Goal: Information Seeking & Learning: Learn about a topic

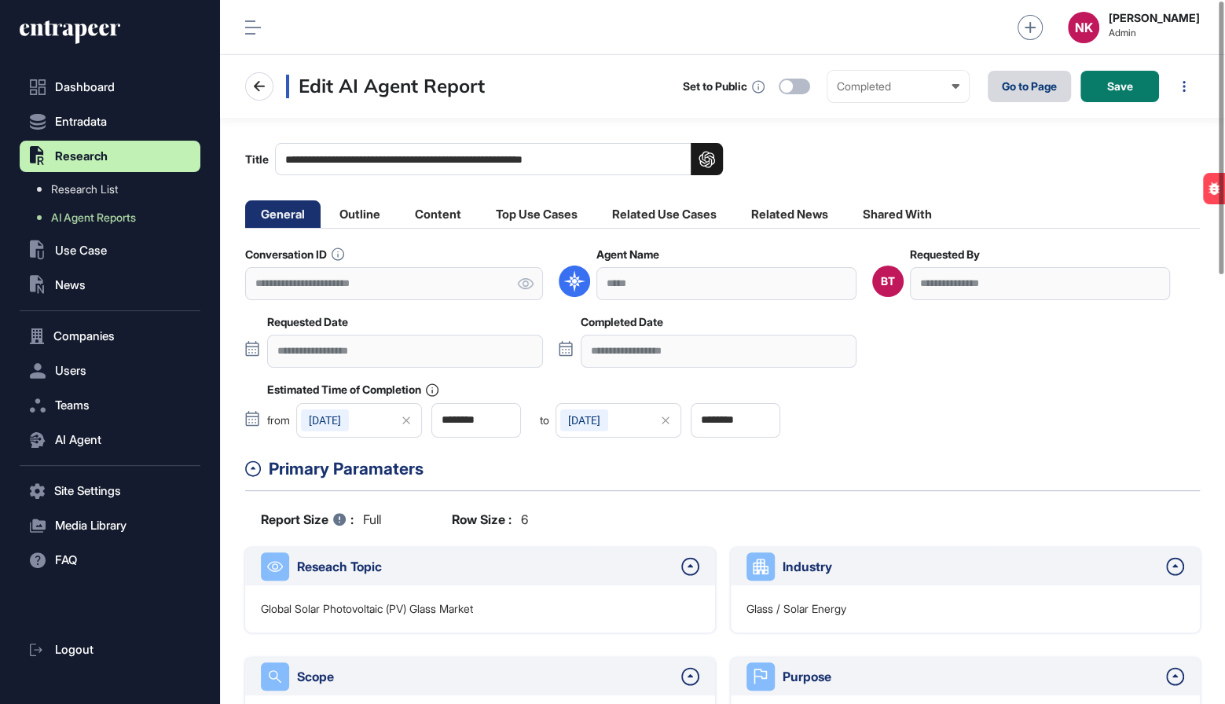
click at [1012, 94] on link "Go to Page" at bounding box center [1029, 86] width 83 height 31
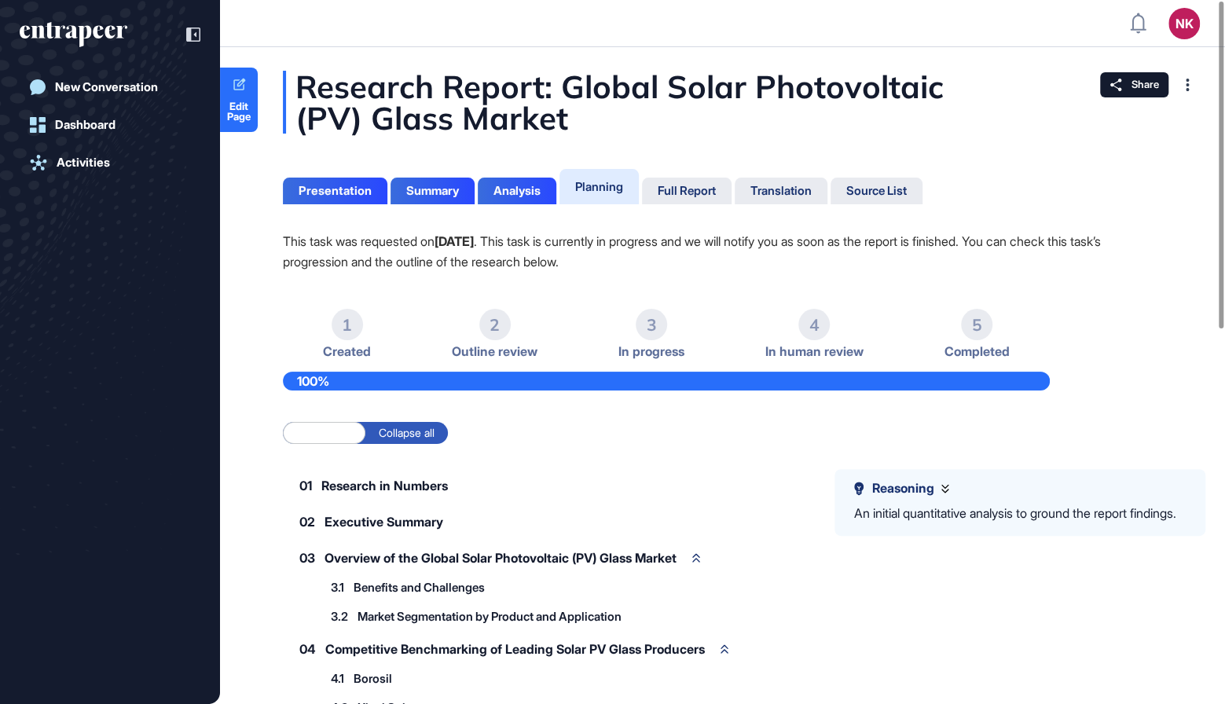
scroll to position [1, 1]
click at [674, 185] on div "Full Report" at bounding box center [687, 191] width 58 height 14
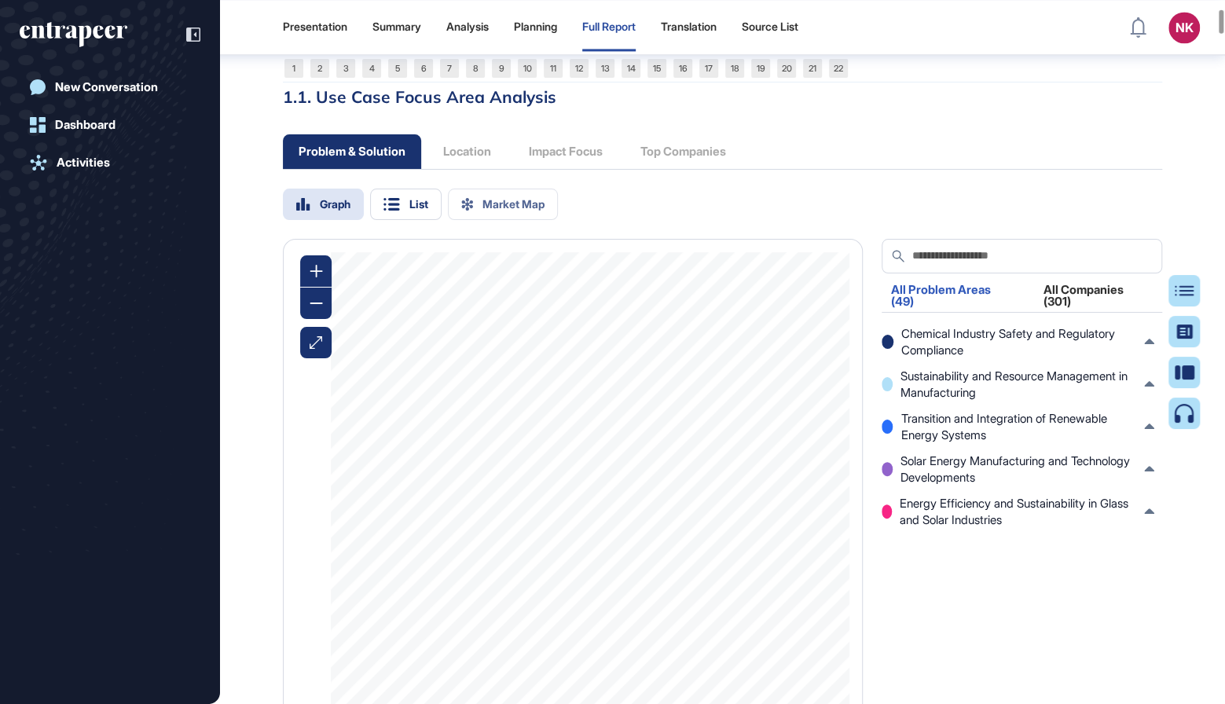
scroll to position [1521, 0]
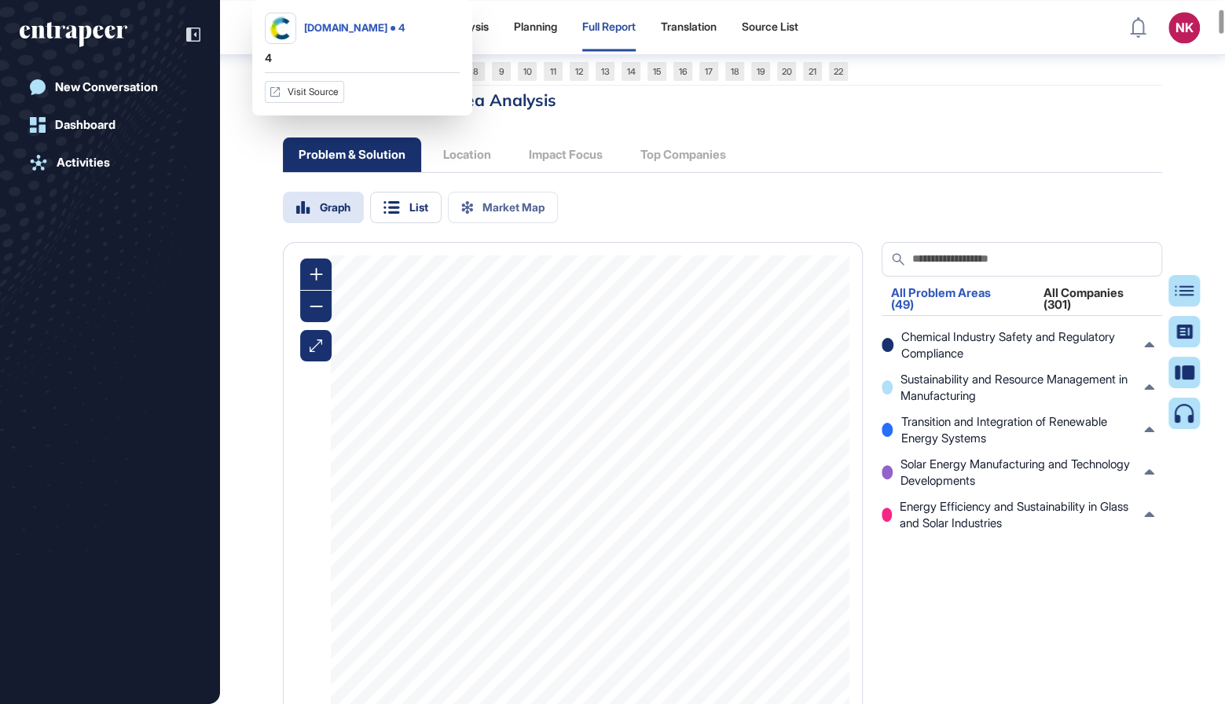
click at [371, 81] on link "4" at bounding box center [371, 71] width 19 height 19
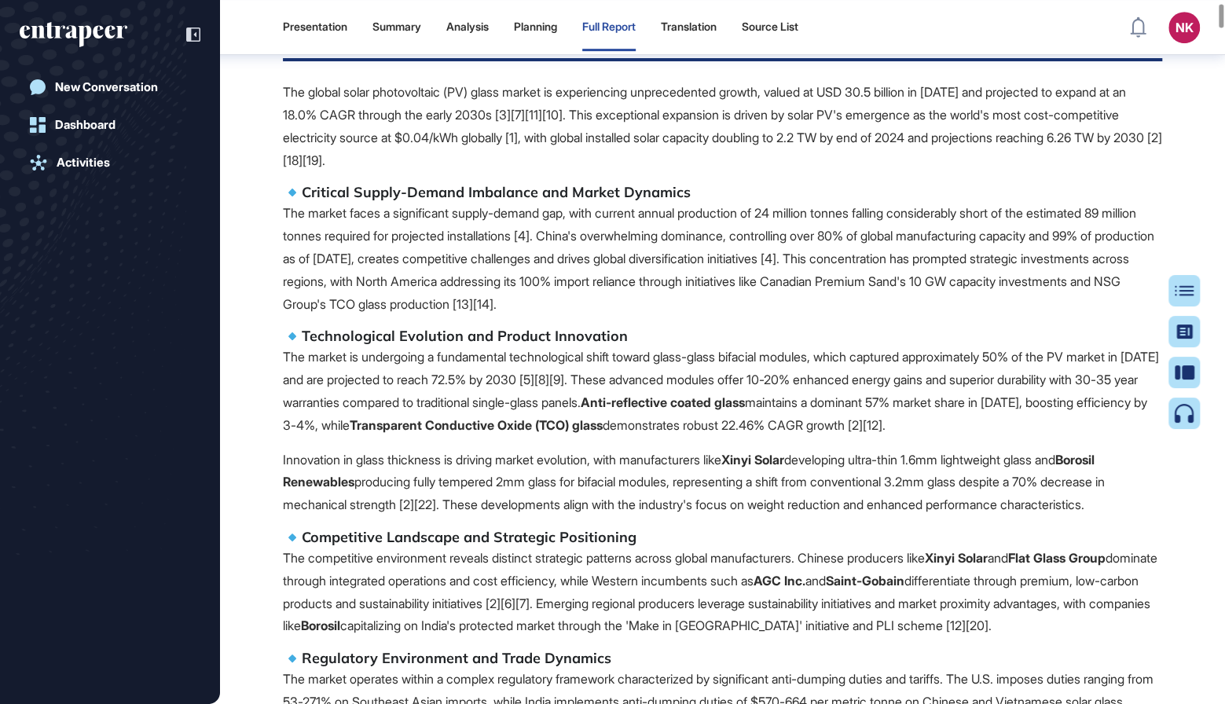
scroll to position [481, 0]
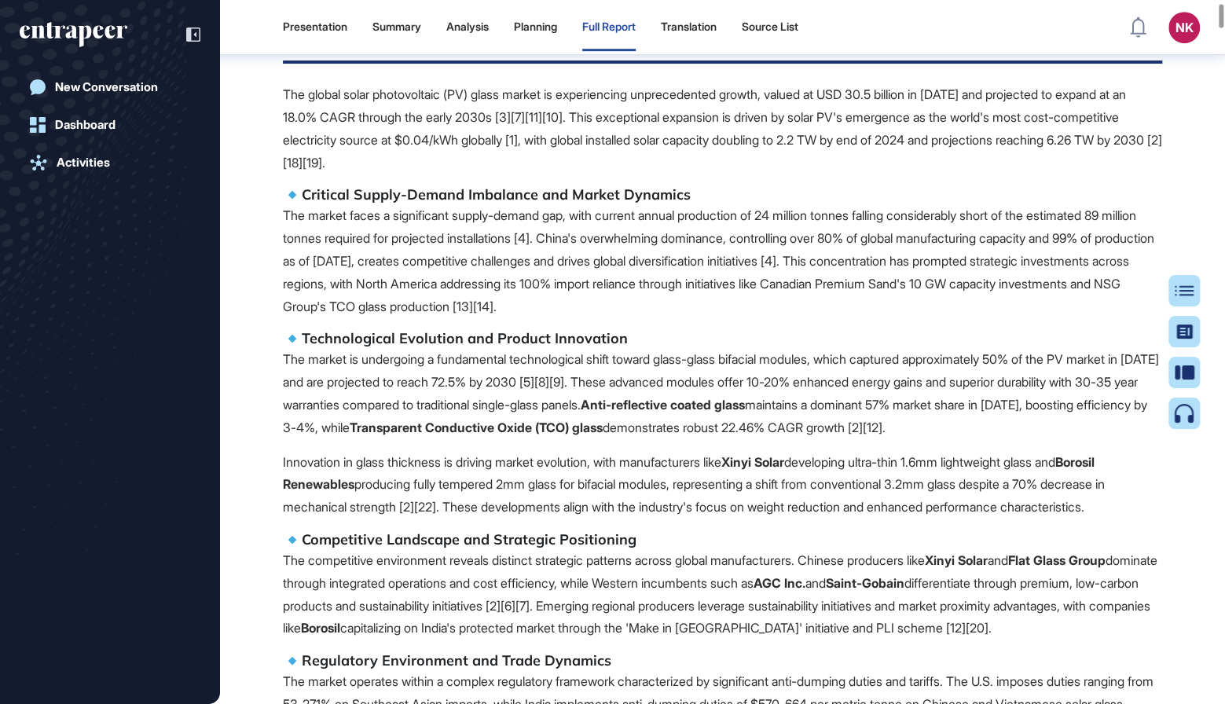
drag, startPoint x: 462, startPoint y: 218, endPoint x: 564, endPoint y: 217, distance: 102.2
click at [564, 217] on p "The market faces a significant supply-demand gap, with current annual productio…" at bounding box center [722, 260] width 879 height 113
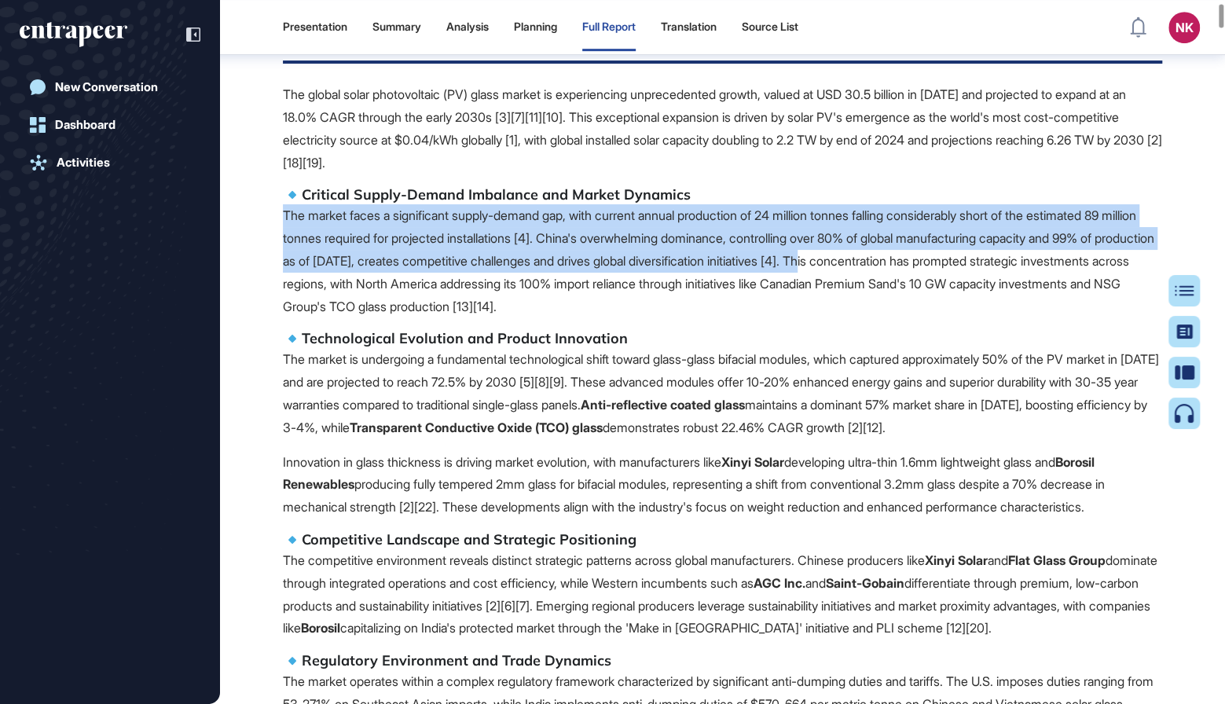
drag, startPoint x: 956, startPoint y: 265, endPoint x: 281, endPoint y: 217, distance: 676.0
copy p "The market faces a significant supply-demand gap, with current annual productio…"
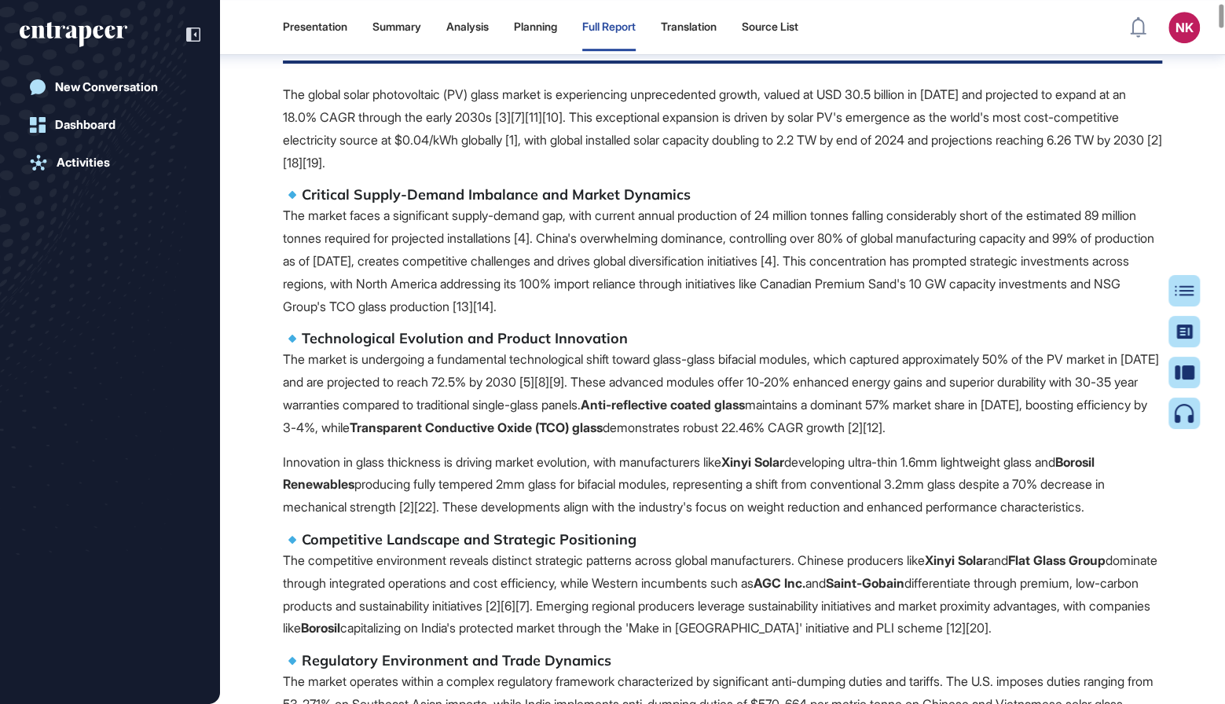
click at [397, 219] on p "The market faces a significant supply-demand gap, with current annual productio…" at bounding box center [722, 260] width 879 height 113
drag, startPoint x: 580, startPoint y: 221, endPoint x: 464, endPoint y: 220, distance: 115.5
click at [464, 220] on p "The market faces a significant supply-demand gap, with current annual productio…" at bounding box center [722, 260] width 879 height 113
copy p "supply-demand gap"
drag, startPoint x: 924, startPoint y: 244, endPoint x: 901, endPoint y: 244, distance: 23.6
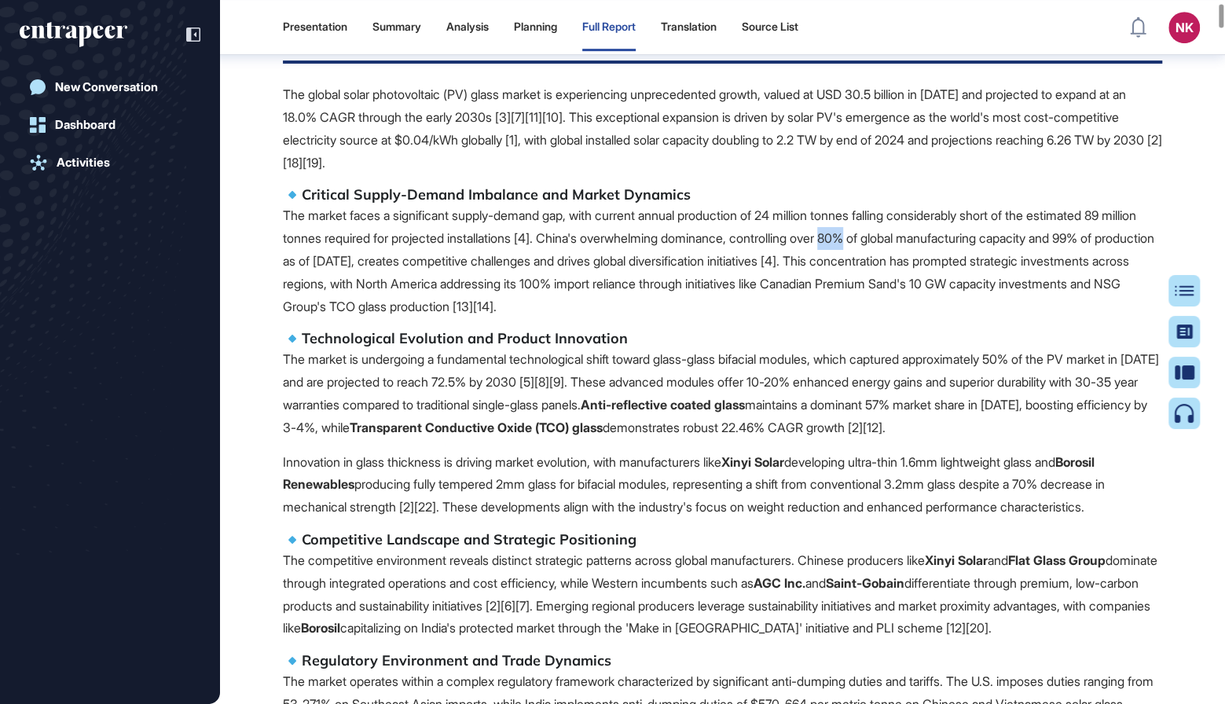
click at [901, 244] on p "The market faces a significant supply-demand gap, with current annual productio…" at bounding box center [722, 260] width 879 height 113
copy p "80%"
drag, startPoint x: 285, startPoint y: 262, endPoint x: 457, endPoint y: 267, distance: 172.2
click at [457, 267] on p "The market faces a significant supply-demand gap, with current annual productio…" at bounding box center [722, 260] width 879 height 113
copy p "99% of production as of May"
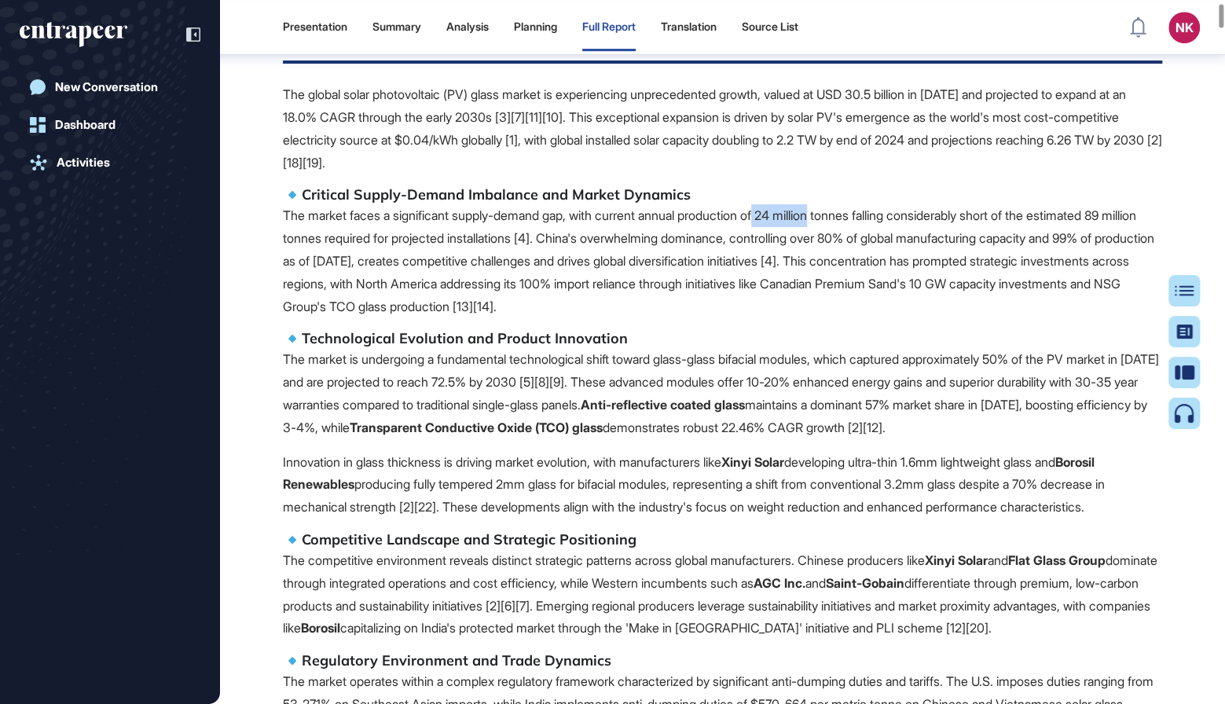
drag, startPoint x: 784, startPoint y: 222, endPoint x: 844, endPoint y: 218, distance: 59.8
click at [844, 218] on p "The market faces a significant supply-demand gap, with current annual productio…" at bounding box center [722, 260] width 879 height 113
copy p "24 million"
drag, startPoint x: 1147, startPoint y: 216, endPoint x: 1166, endPoint y: 226, distance: 20.4
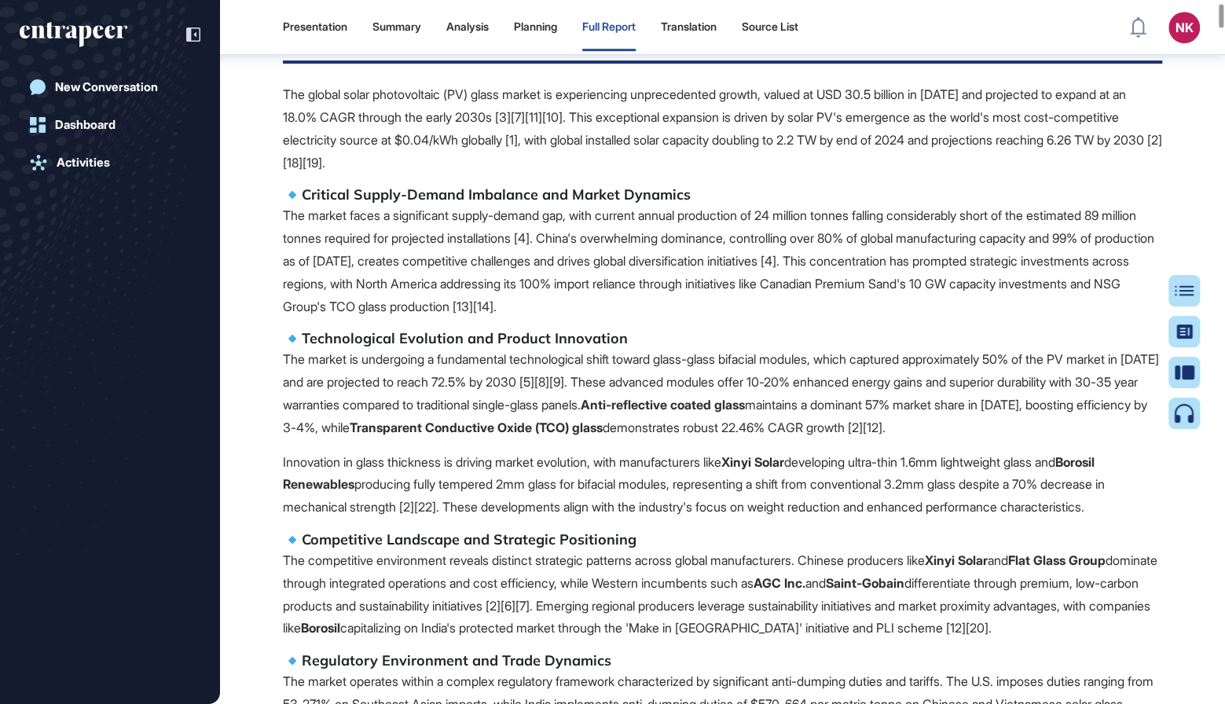
click at [1144, 222] on p "The market faces a significant supply-demand gap, with current annual productio…" at bounding box center [722, 260] width 879 height 113
drag, startPoint x: 1144, startPoint y: 216, endPoint x: 1171, endPoint y: 218, distance: 27.6
copy p "89"
drag, startPoint x: 365, startPoint y: 243, endPoint x: 278, endPoint y: 240, distance: 87.3
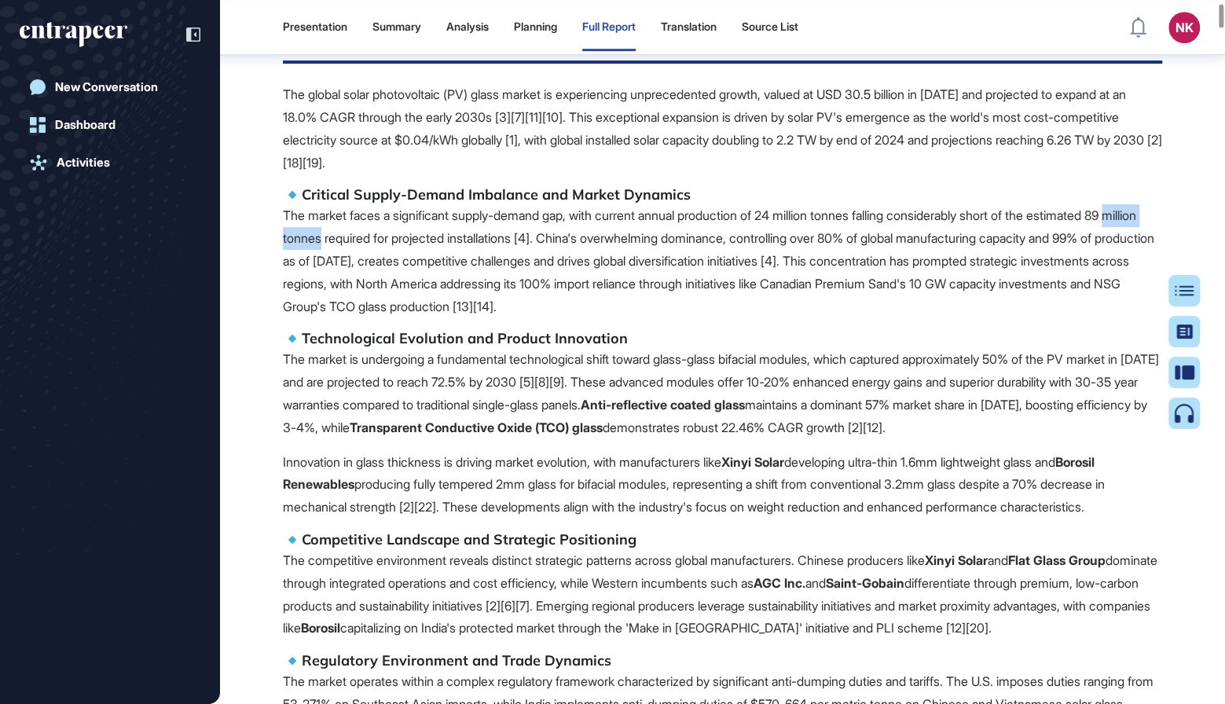
copy p "million tonnes"
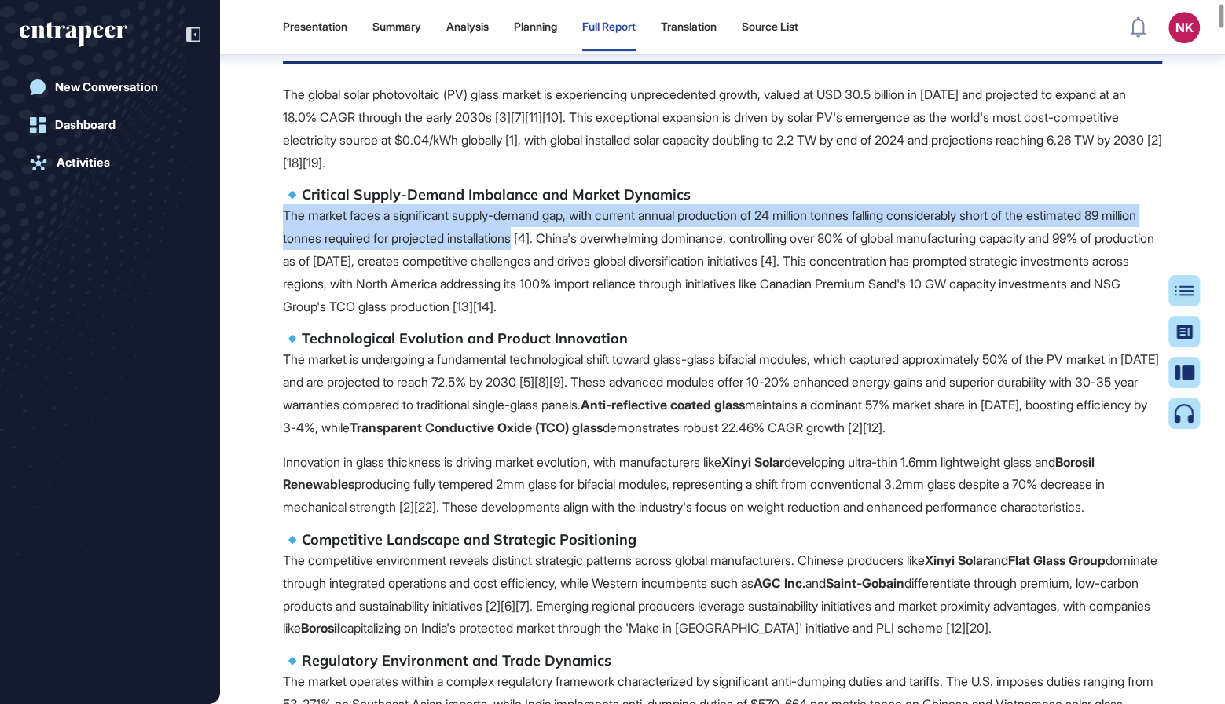
drag, startPoint x: 285, startPoint y: 215, endPoint x: 569, endPoint y: 238, distance: 285.4
click at [569, 238] on p "The market faces a significant supply-demand gap, with current annual productio…" at bounding box center [722, 260] width 879 height 113
copy p "The market faces a significant supply-demand gap, with current annual productio…"
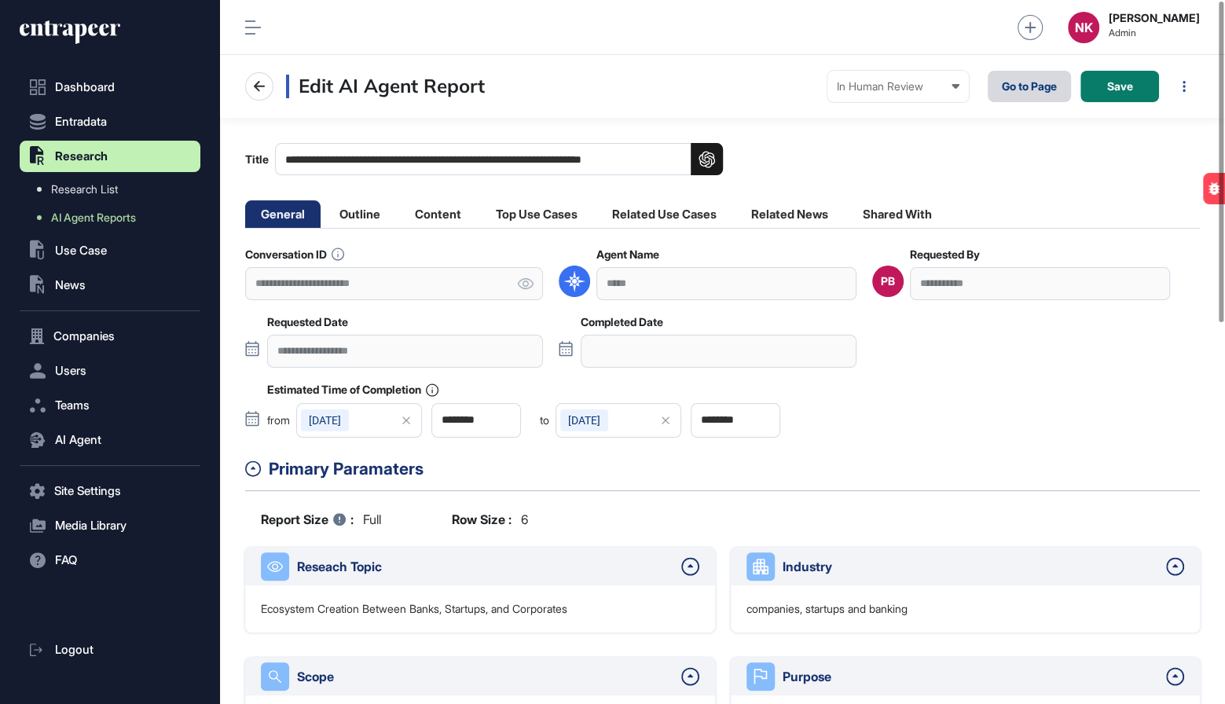
click at [1016, 86] on link "Go to Page" at bounding box center [1029, 86] width 83 height 31
click at [362, 216] on li "Outline" at bounding box center [360, 214] width 72 height 28
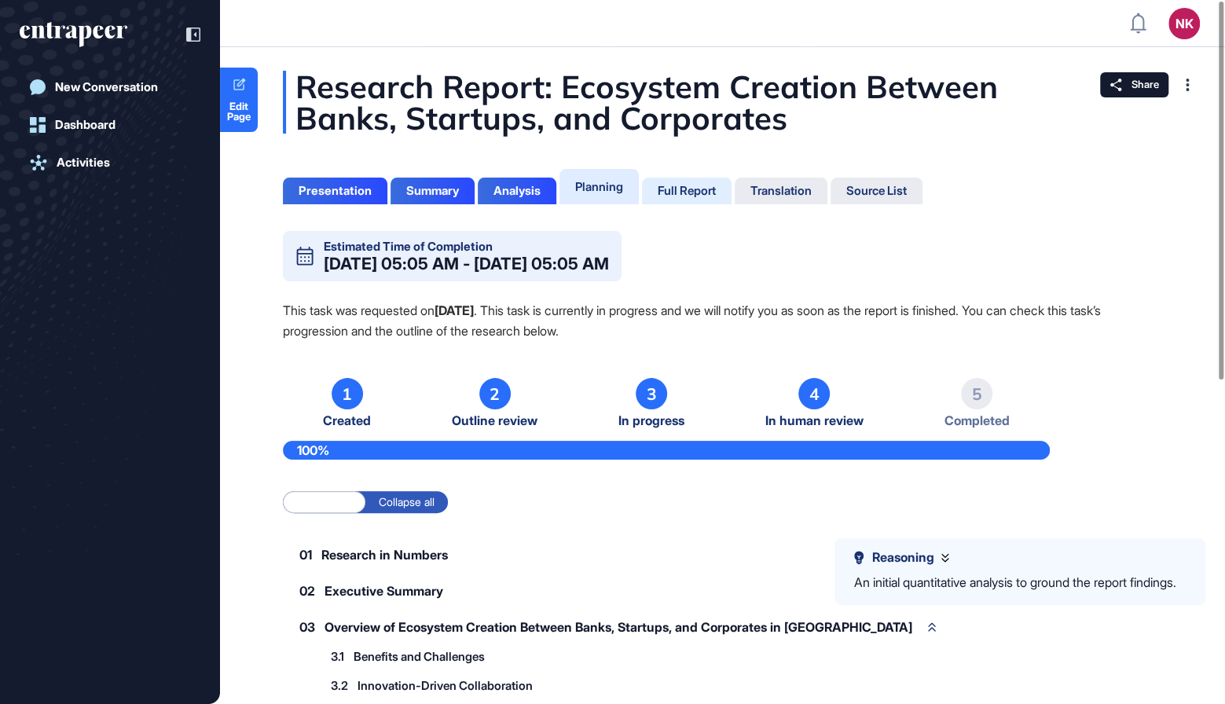
click at [696, 189] on div "Full Report" at bounding box center [687, 191] width 58 height 14
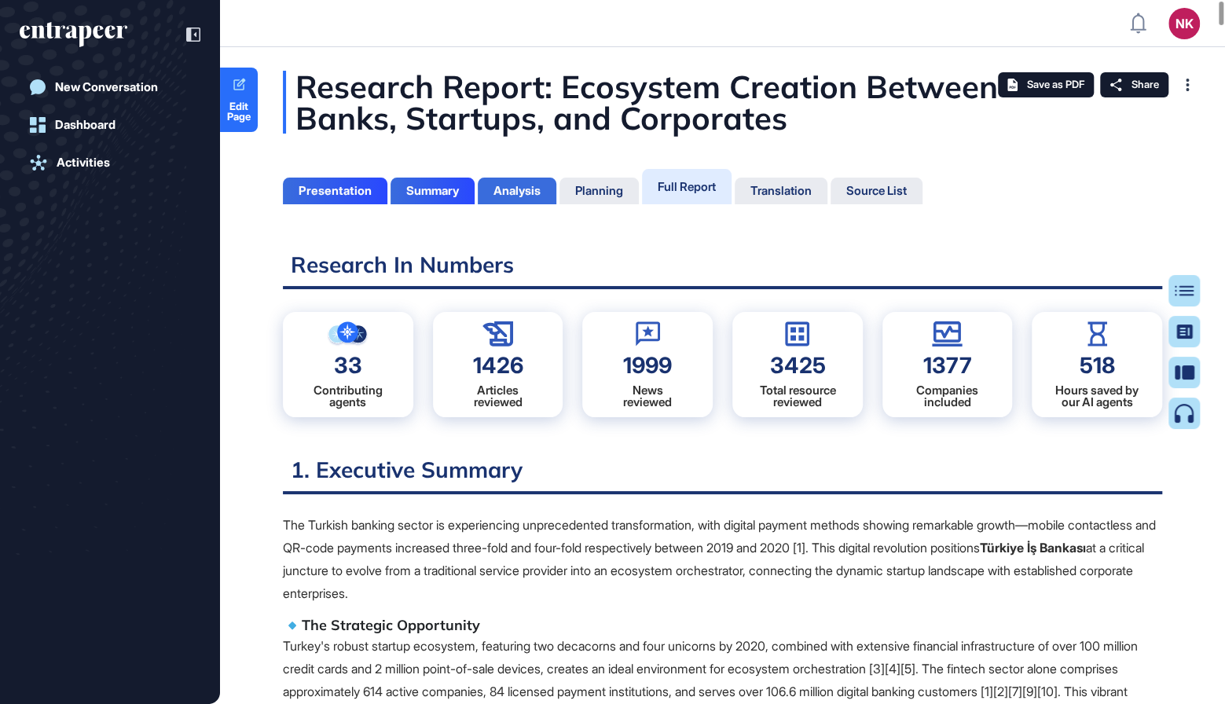
scroll to position [626, 3]
click at [535, 189] on div "Analysis" at bounding box center [517, 191] width 47 height 14
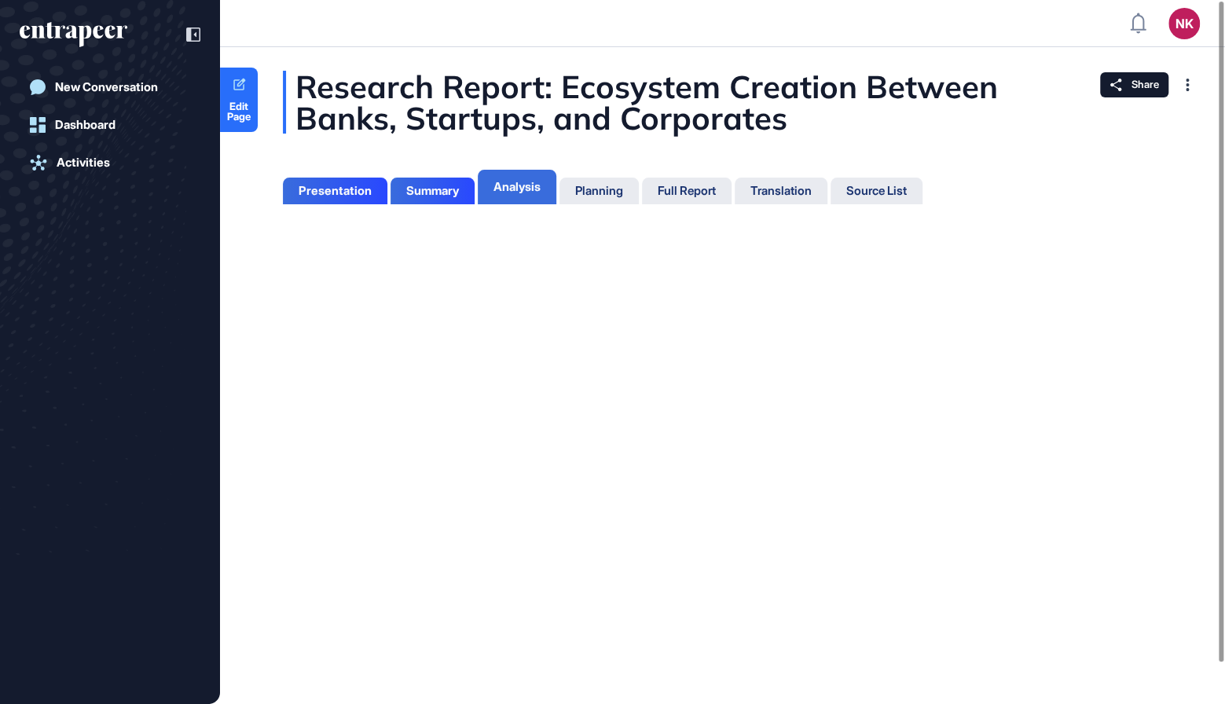
scroll to position [6, 1]
click at [697, 187] on div "Full Report" at bounding box center [687, 191] width 58 height 14
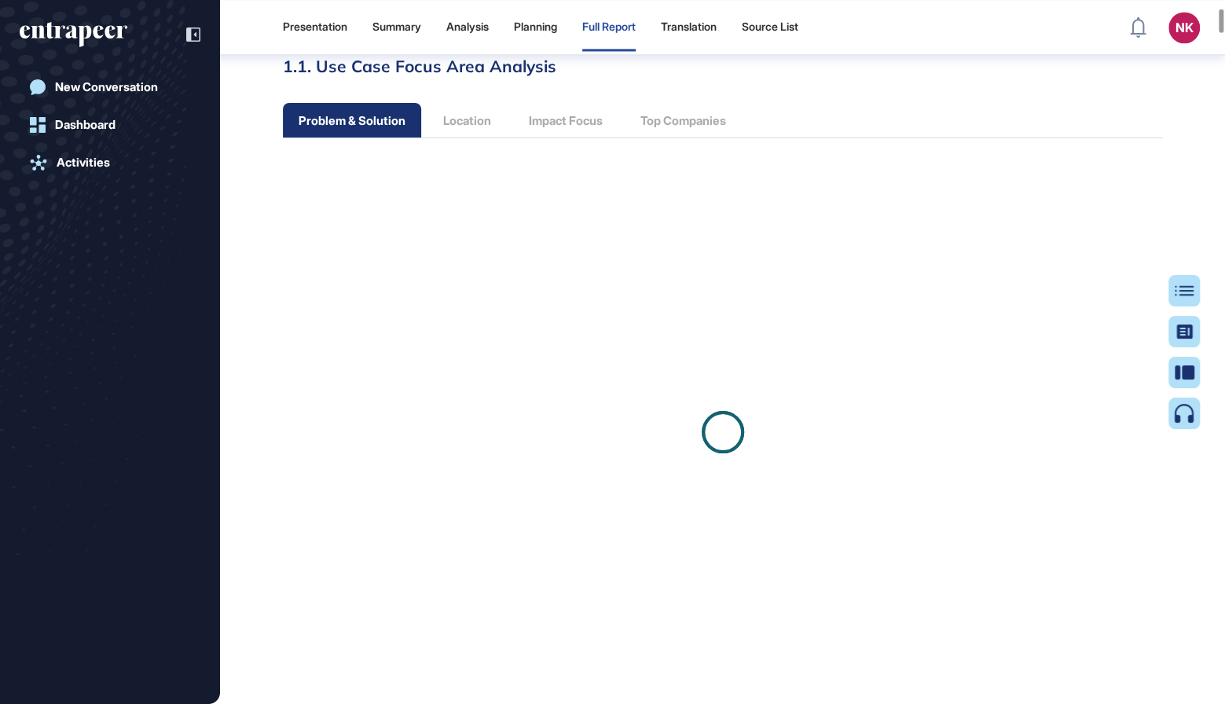
scroll to position [1537, 0]
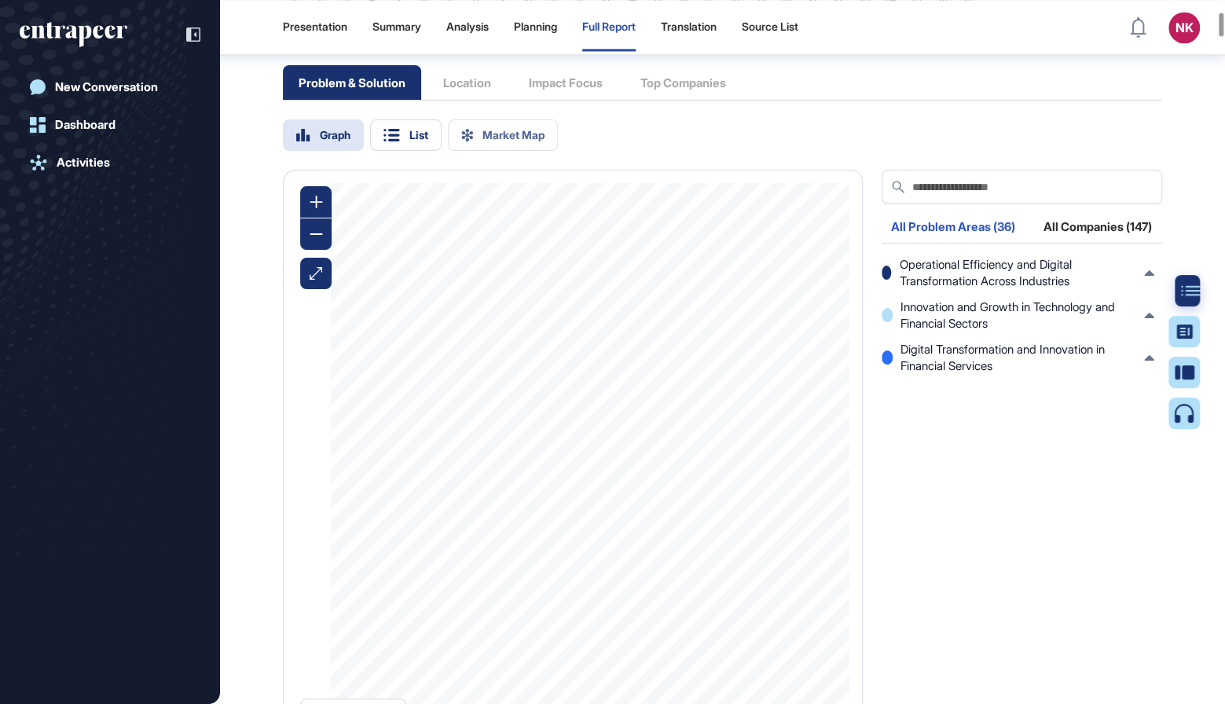
click at [1185, 290] on icon at bounding box center [1190, 291] width 19 height 10
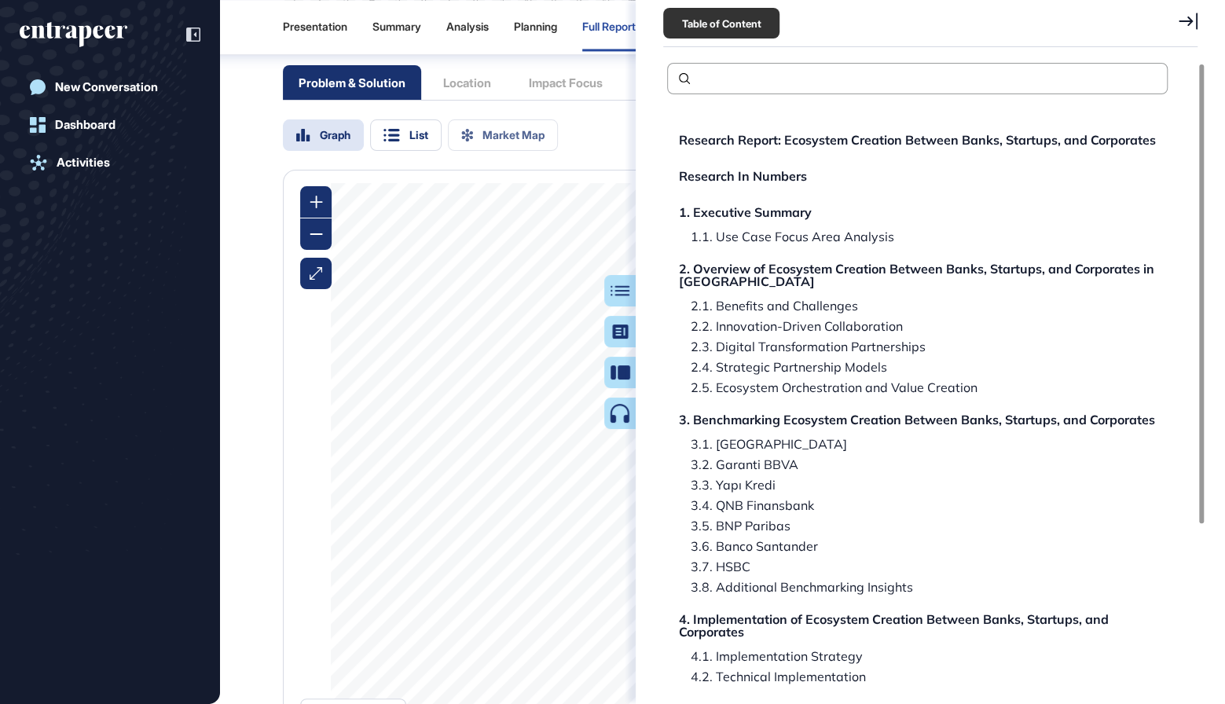
scroll to position [223, 0]
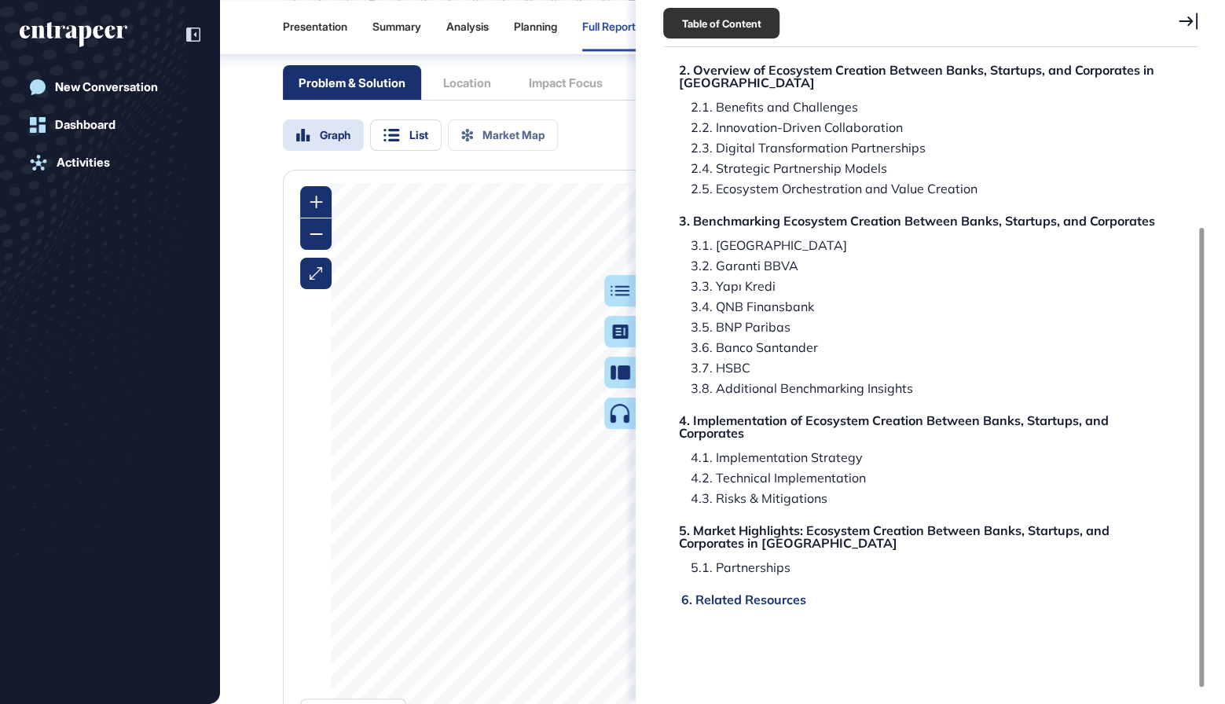
click at [748, 599] on div "6. Related Resources" at bounding box center [743, 599] width 125 height 13
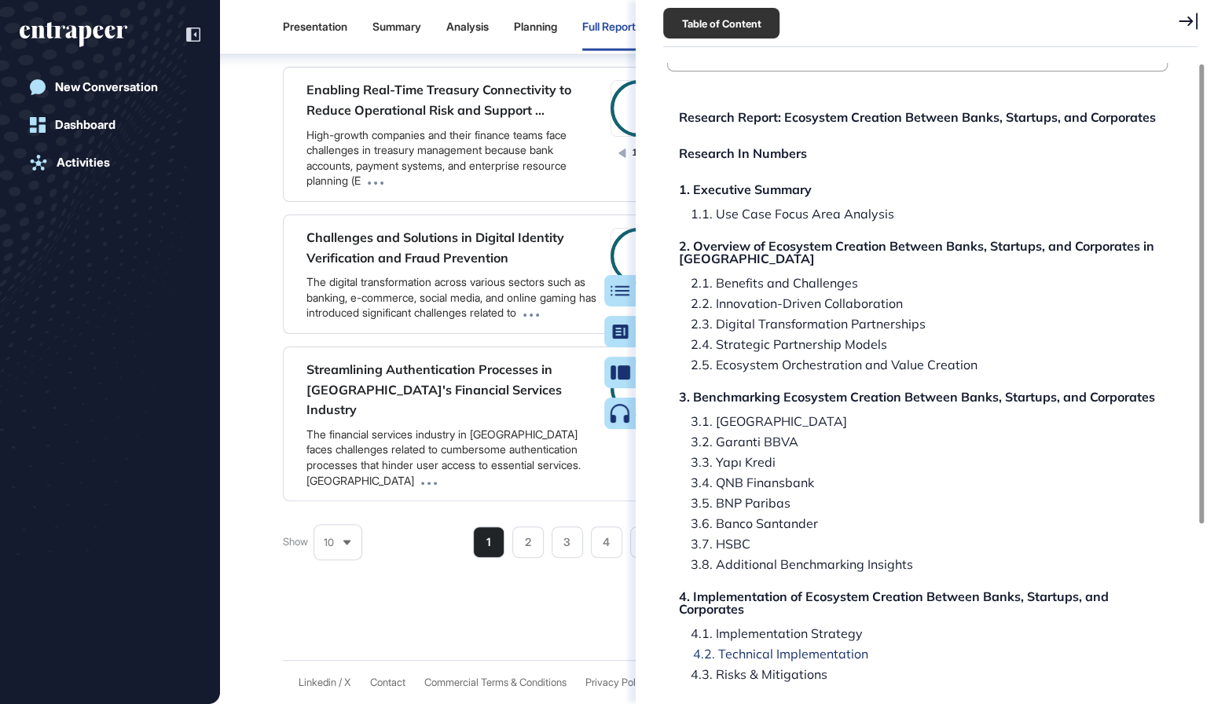
scroll to position [0, 0]
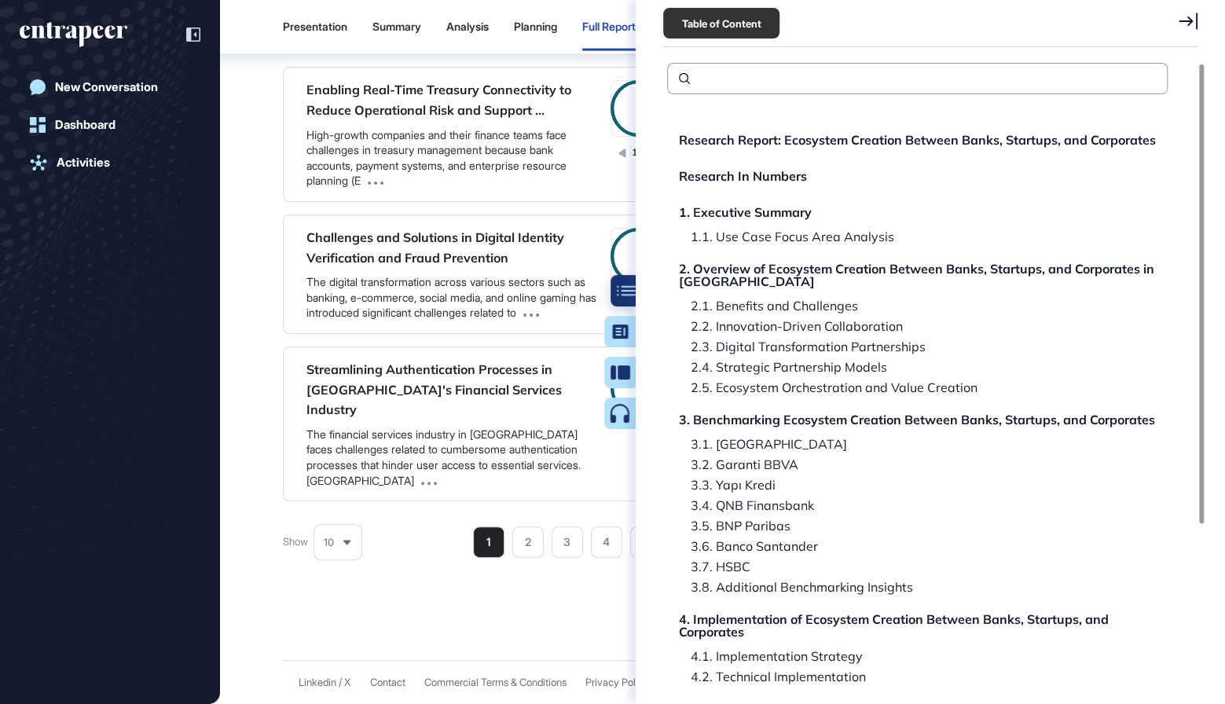
click at [622, 289] on icon at bounding box center [626, 290] width 19 height 11
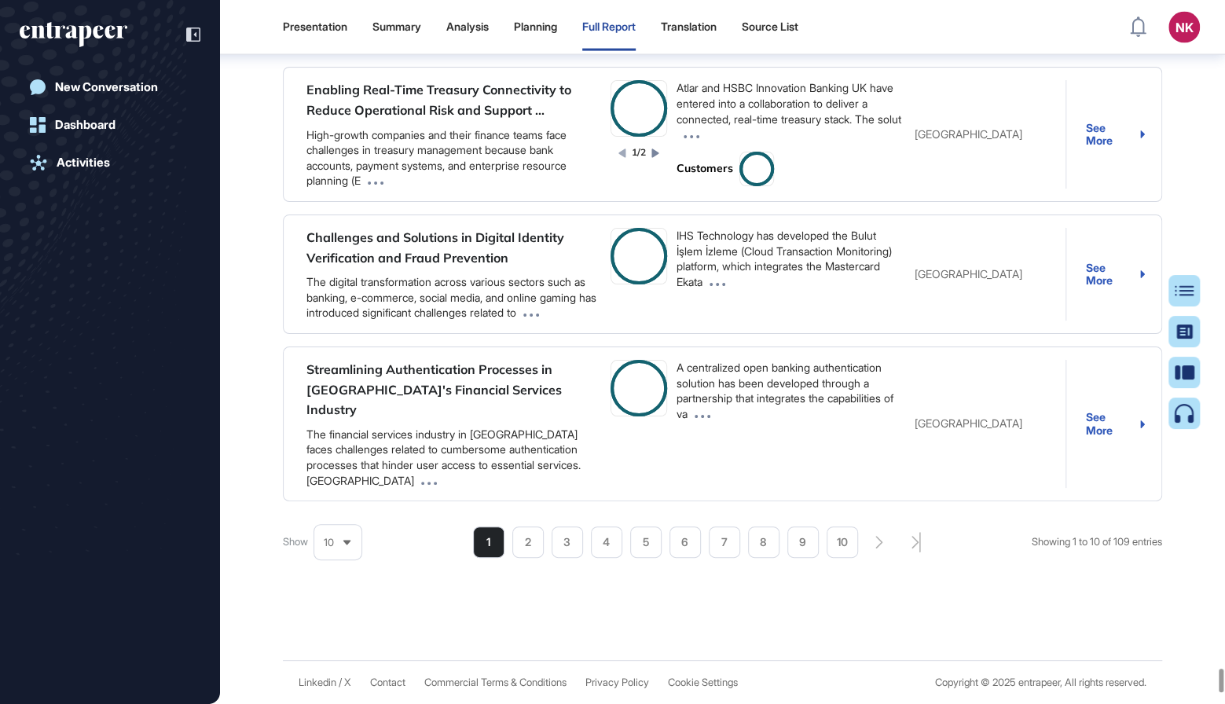
scroll to position [90517, 0]
click at [459, 28] on div "Analysis" at bounding box center [467, 26] width 42 height 13
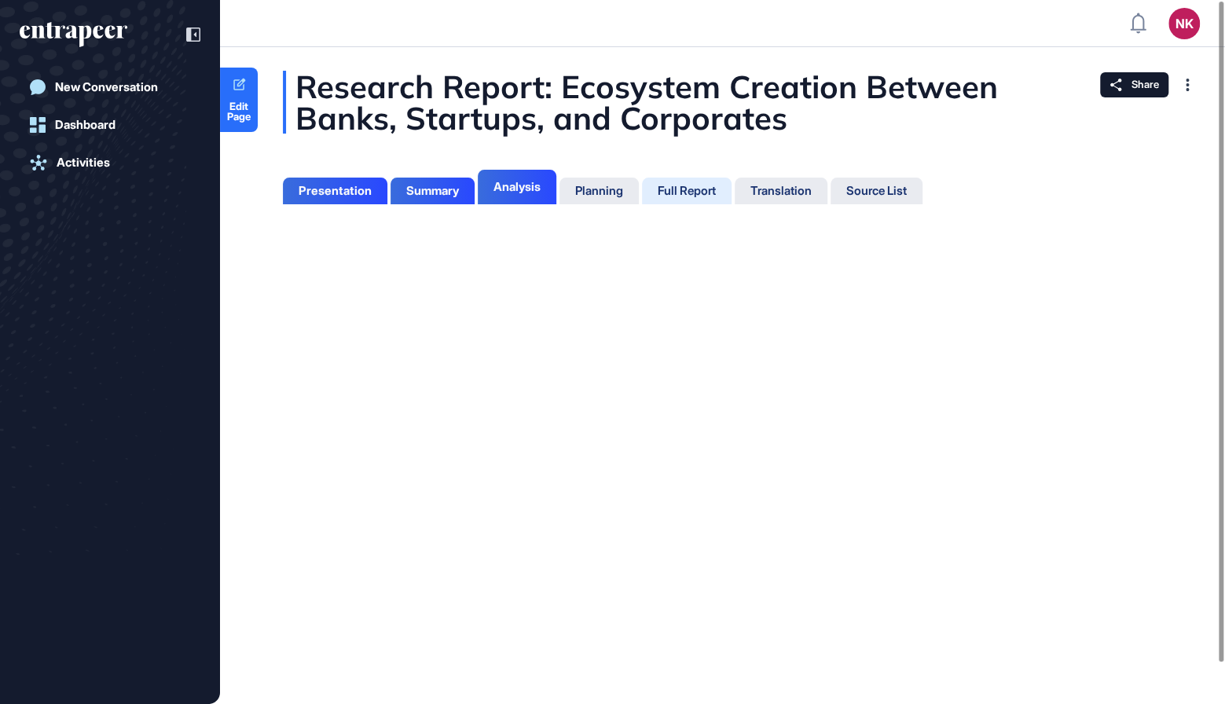
click at [681, 197] on div "Full Report" at bounding box center [687, 191] width 58 height 14
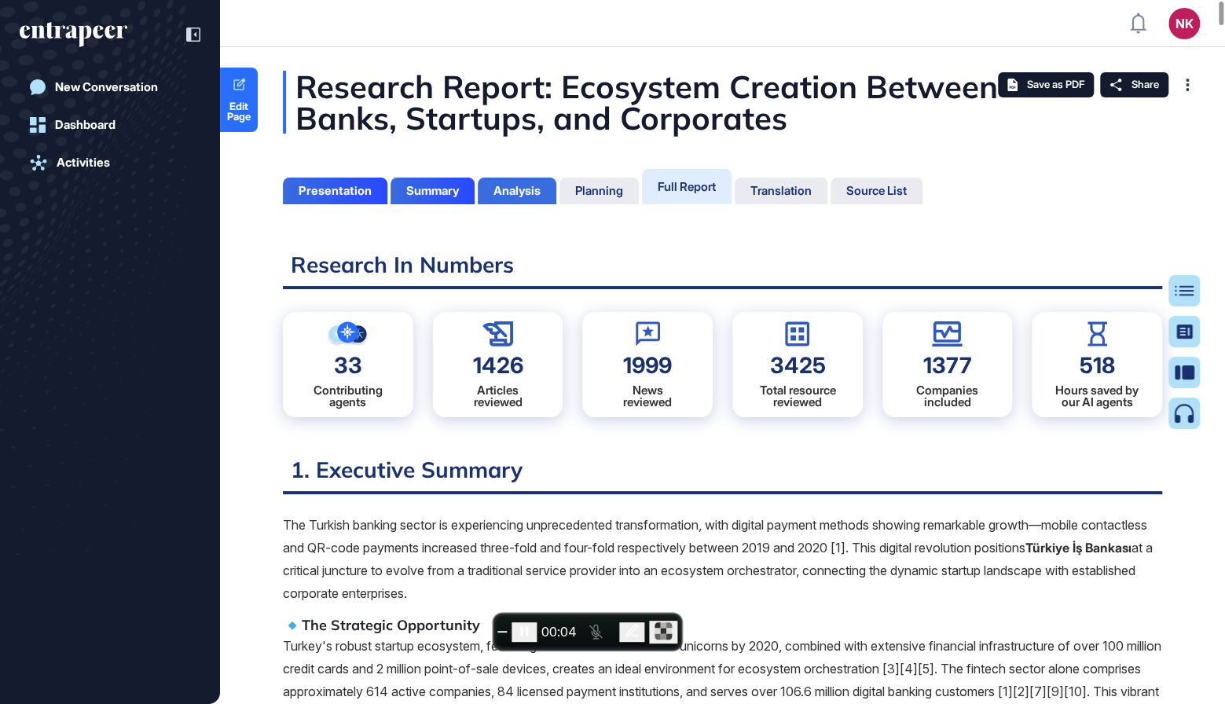
click at [512, 187] on div "Analysis" at bounding box center [517, 191] width 47 height 14
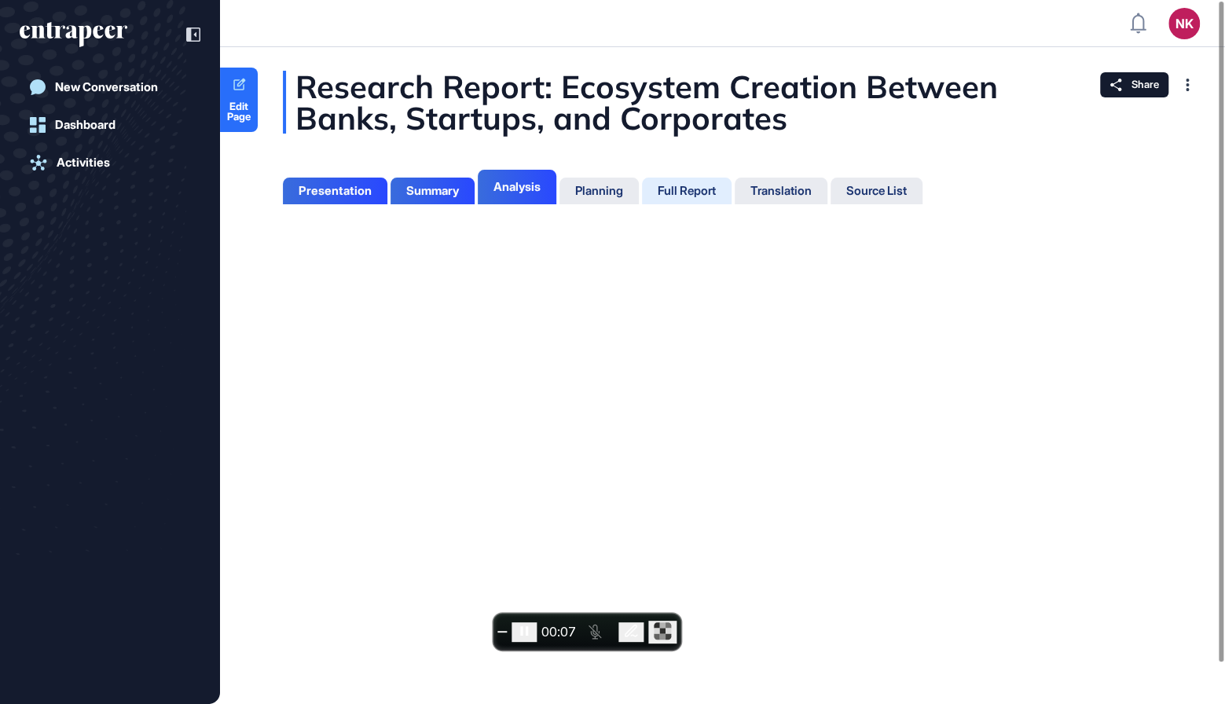
click at [694, 196] on div "Full Report" at bounding box center [687, 191] width 58 height 14
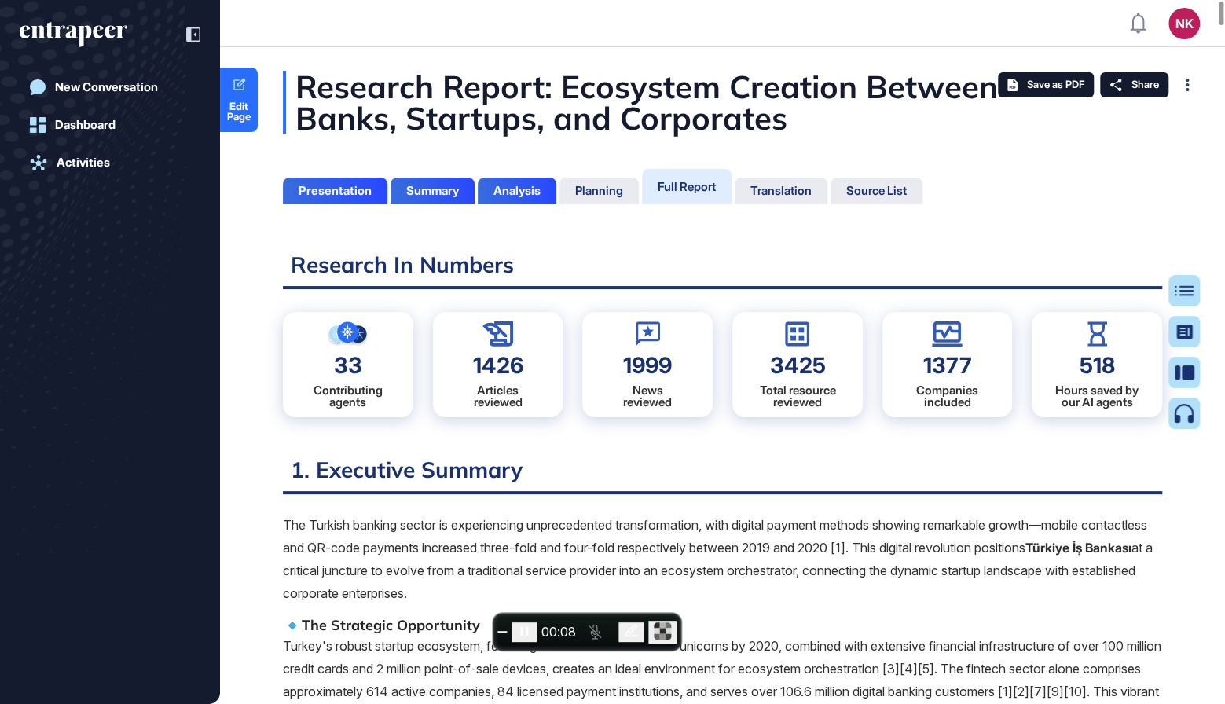
scroll to position [626, 3]
click at [244, 112] on span "Edit Page" at bounding box center [239, 111] width 38 height 20
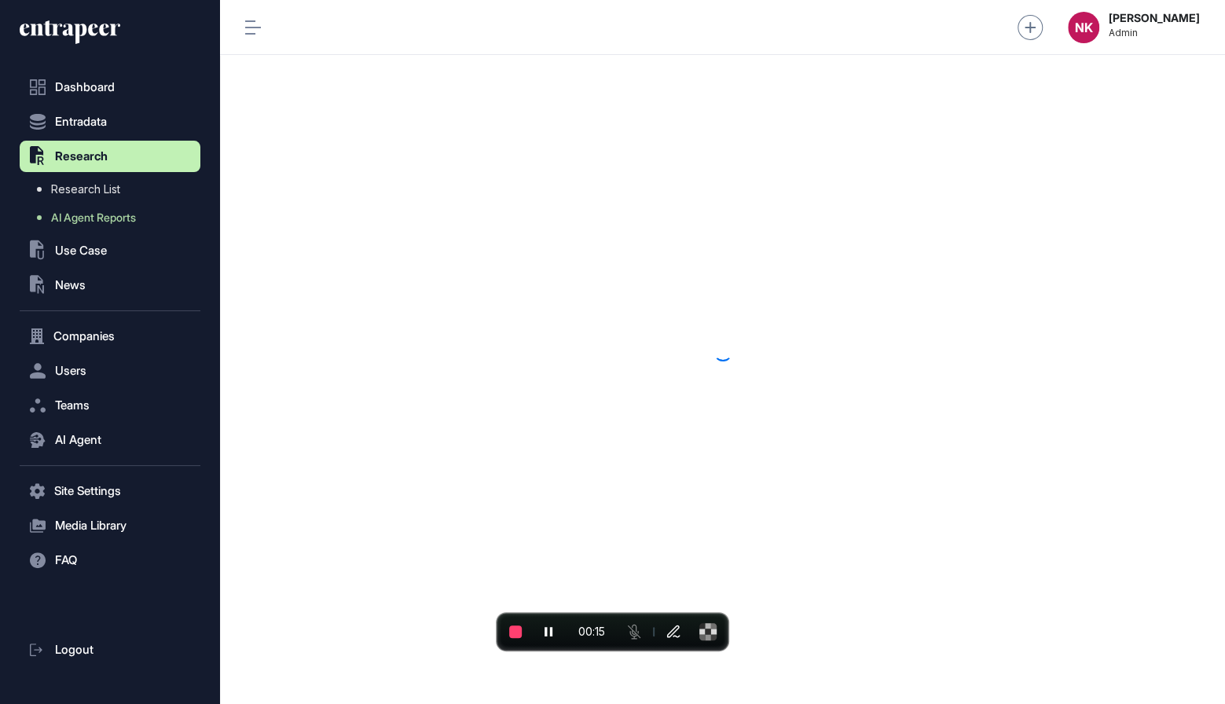
scroll to position [1, 1]
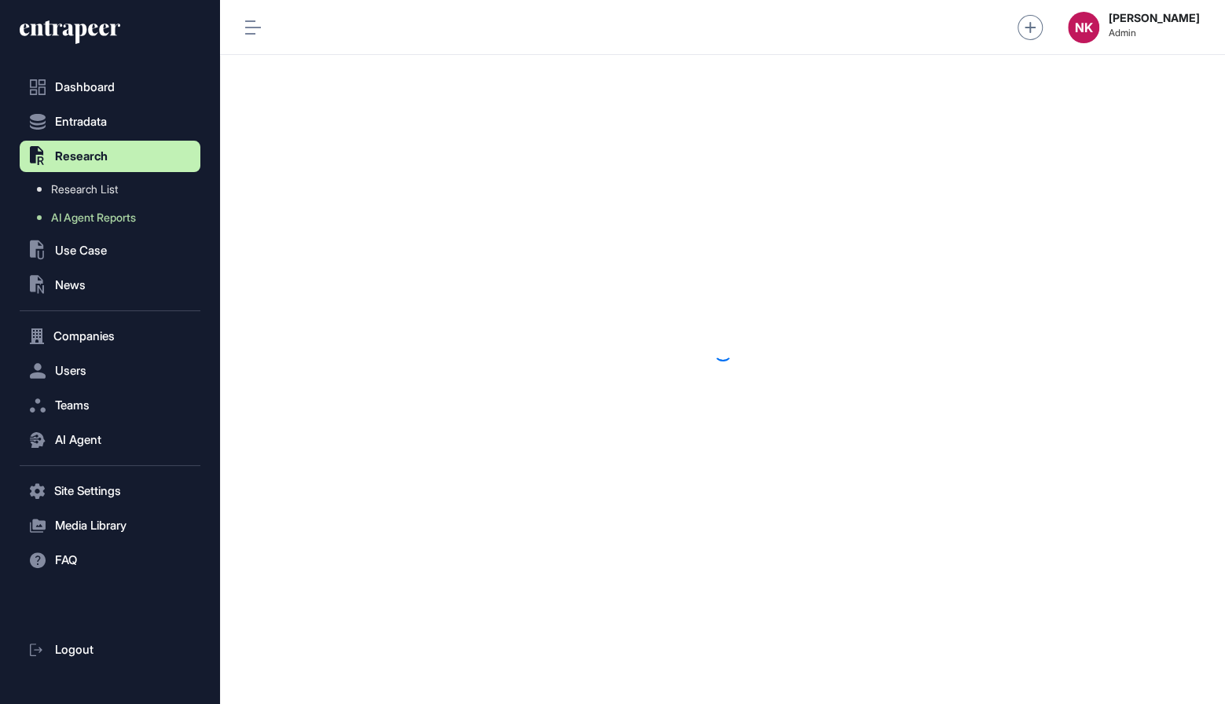
scroll to position [1, 1]
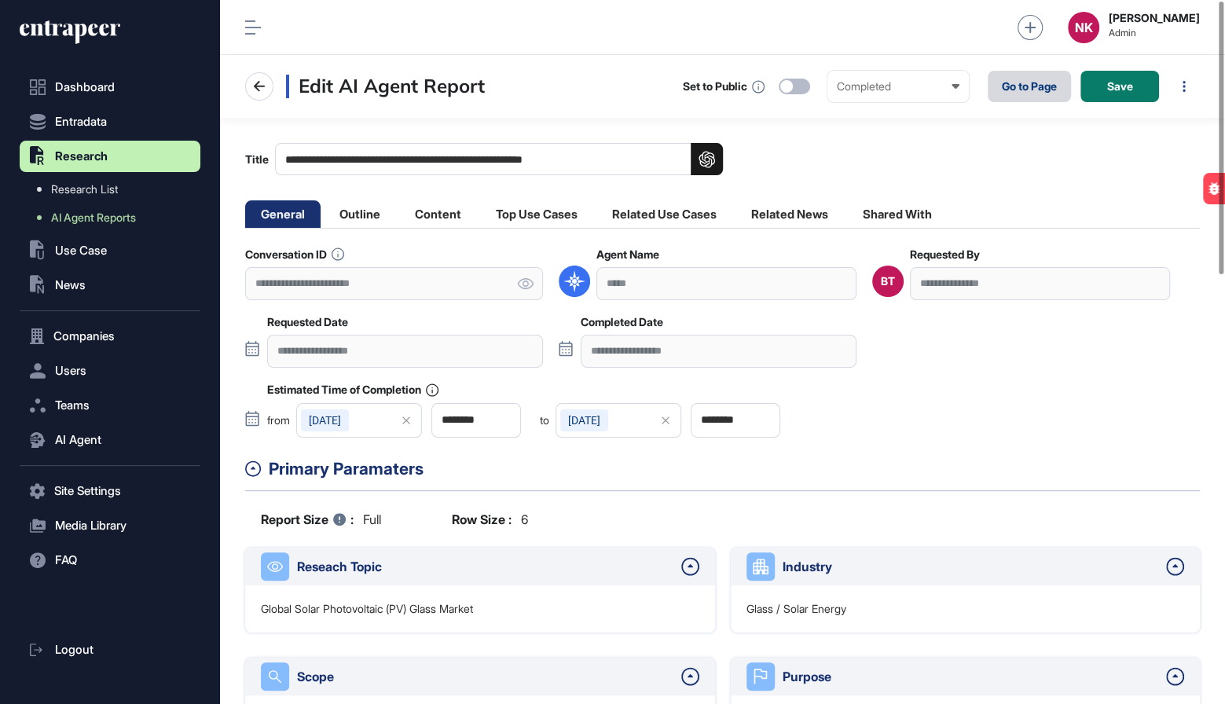
click at [1022, 86] on link "Go to Page" at bounding box center [1029, 86] width 83 height 31
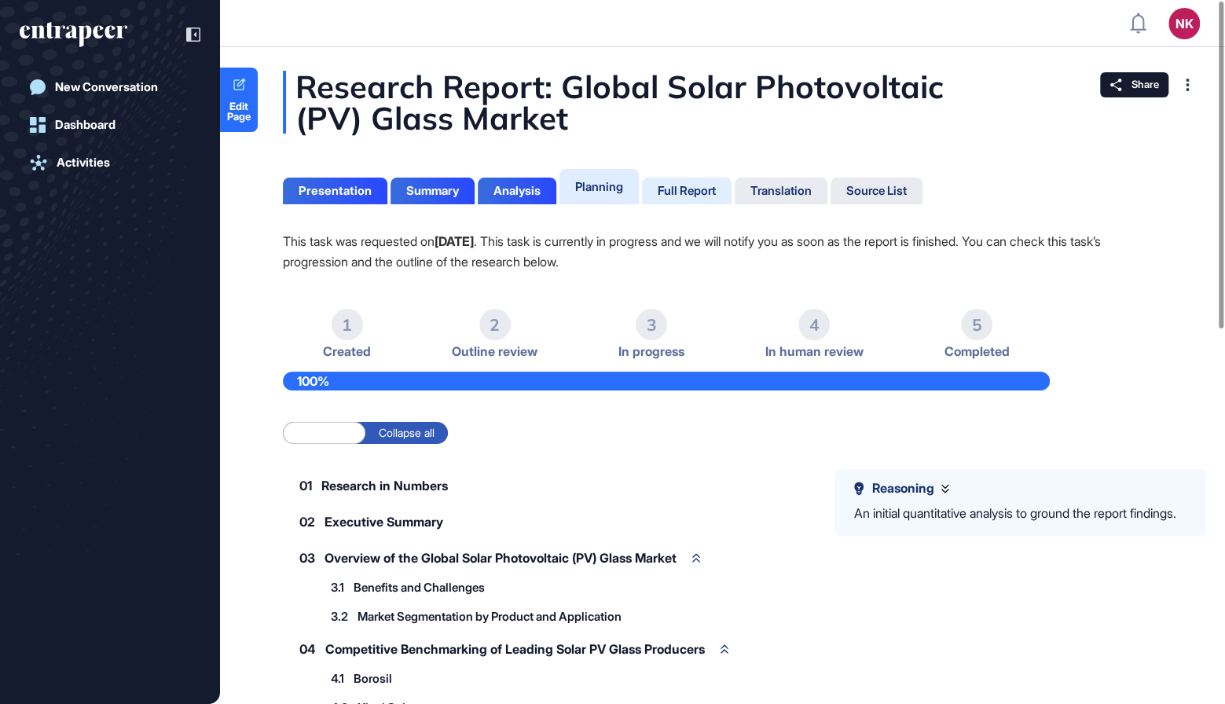
click at [684, 200] on div "Full Report" at bounding box center [687, 191] width 90 height 27
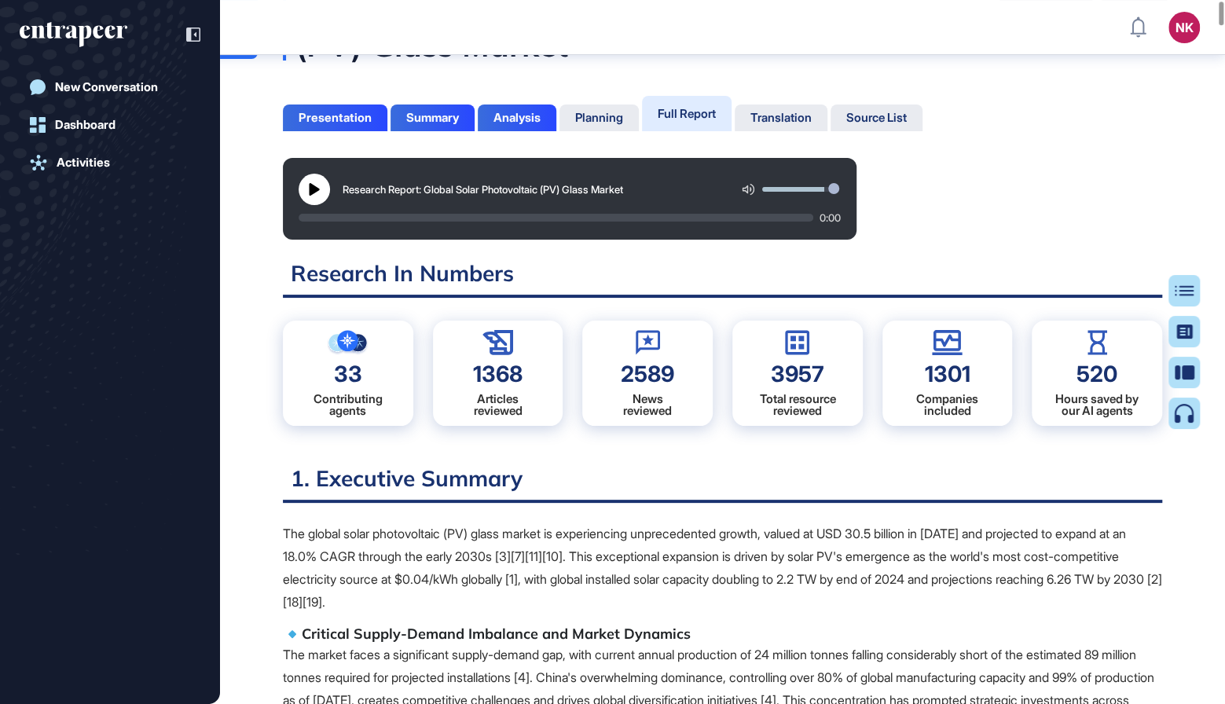
scroll to position [88, 0]
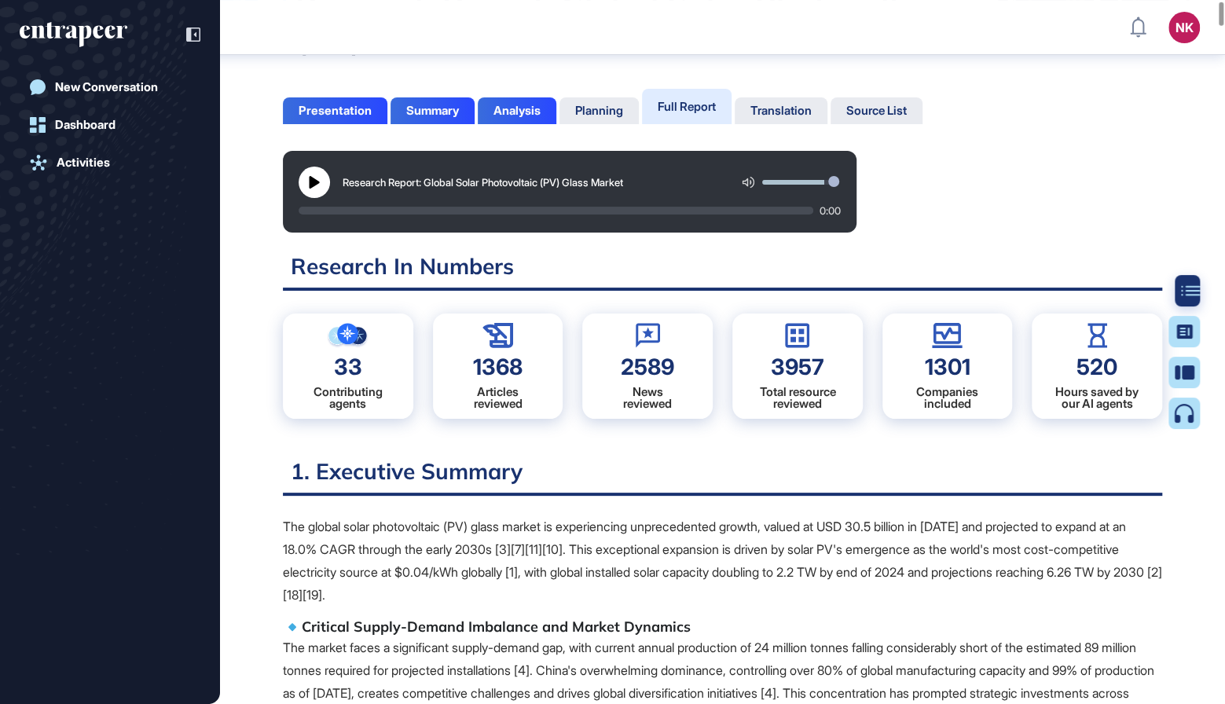
click at [1185, 299] on div at bounding box center [1190, 290] width 31 height 31
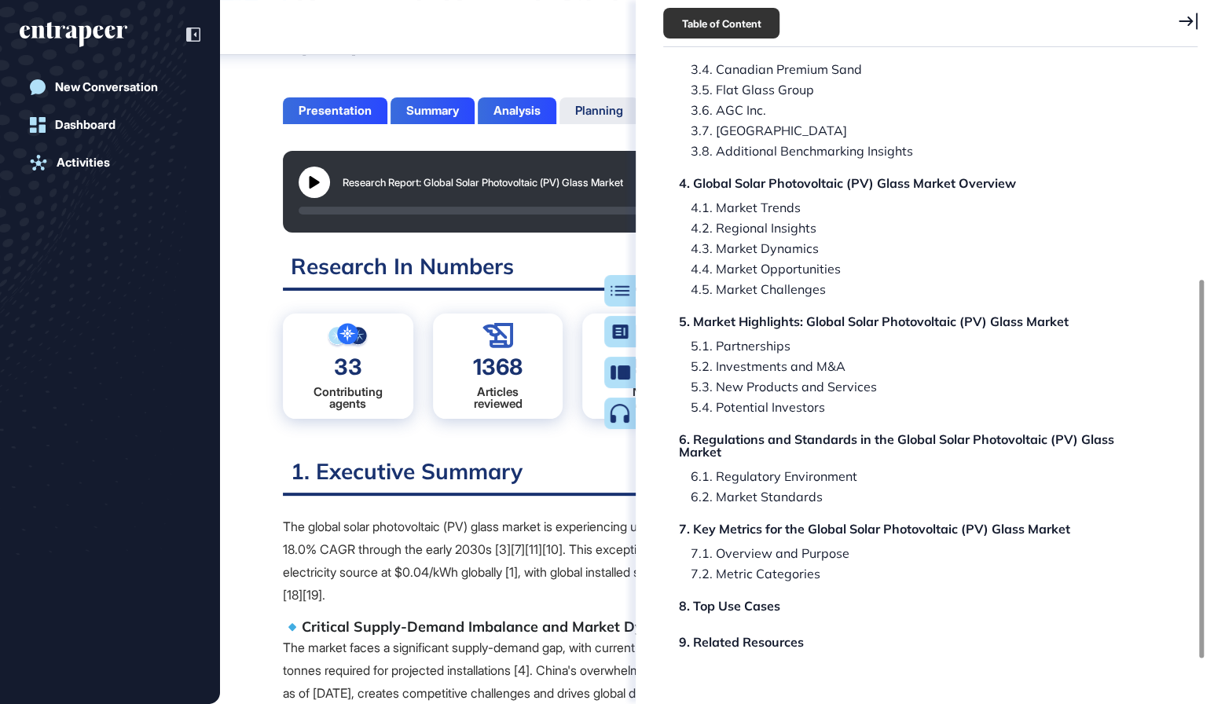
scroll to position [404, 0]
